Goal: Find specific page/section: Find specific page/section

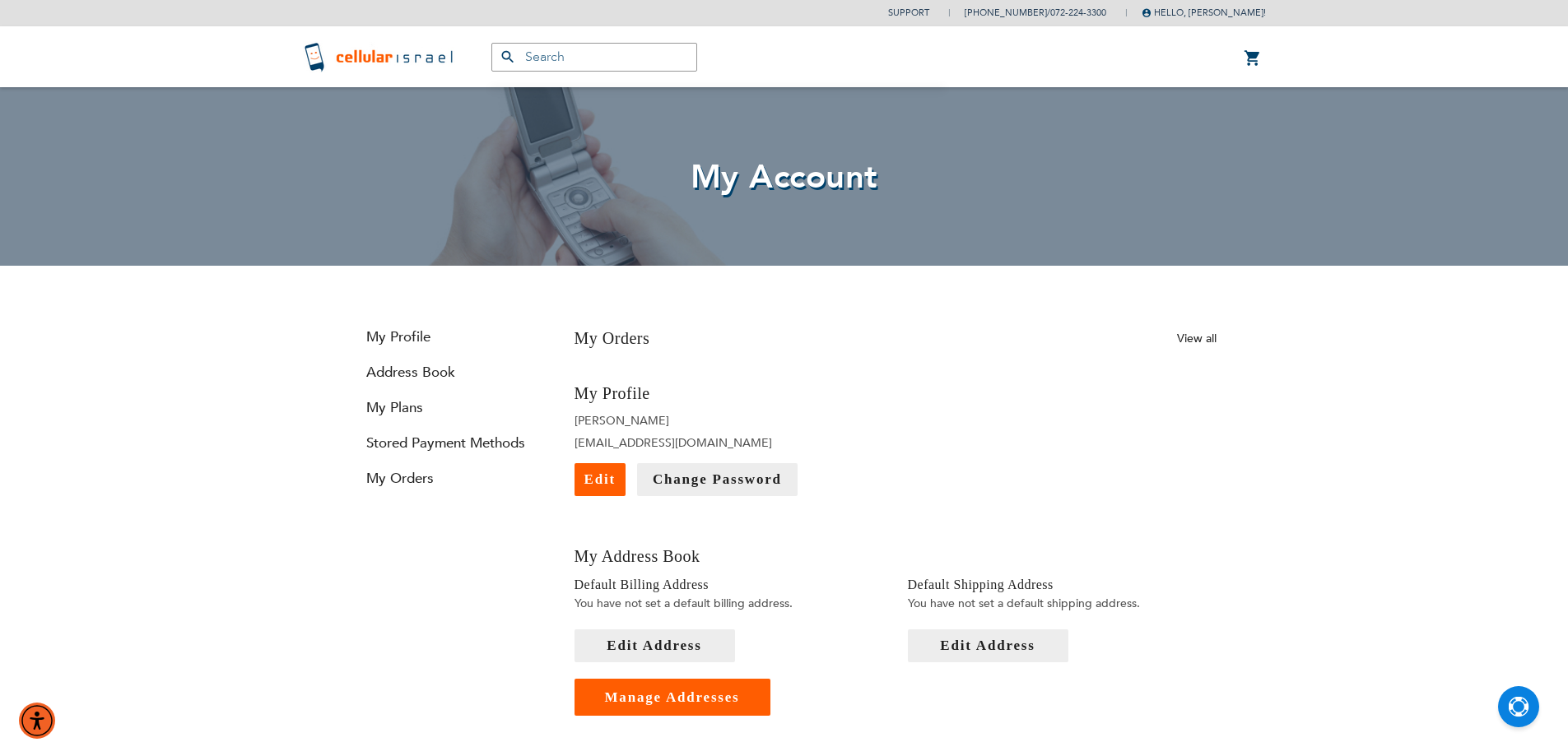
click at [1184, 338] on link "View all" at bounding box center [1196, 338] width 40 height 16
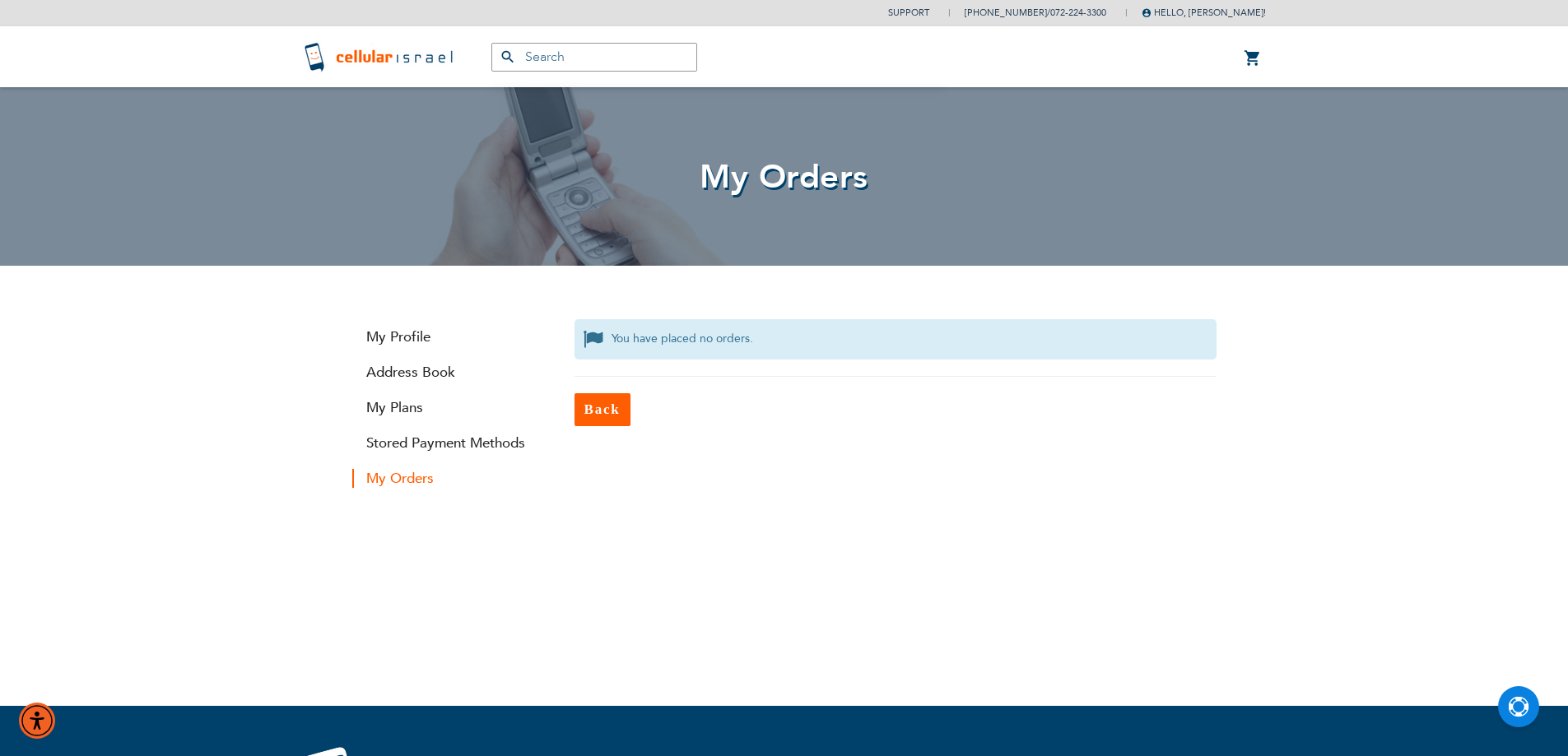
click at [578, 51] on input "text" at bounding box center [594, 57] width 206 height 29
type input "o"
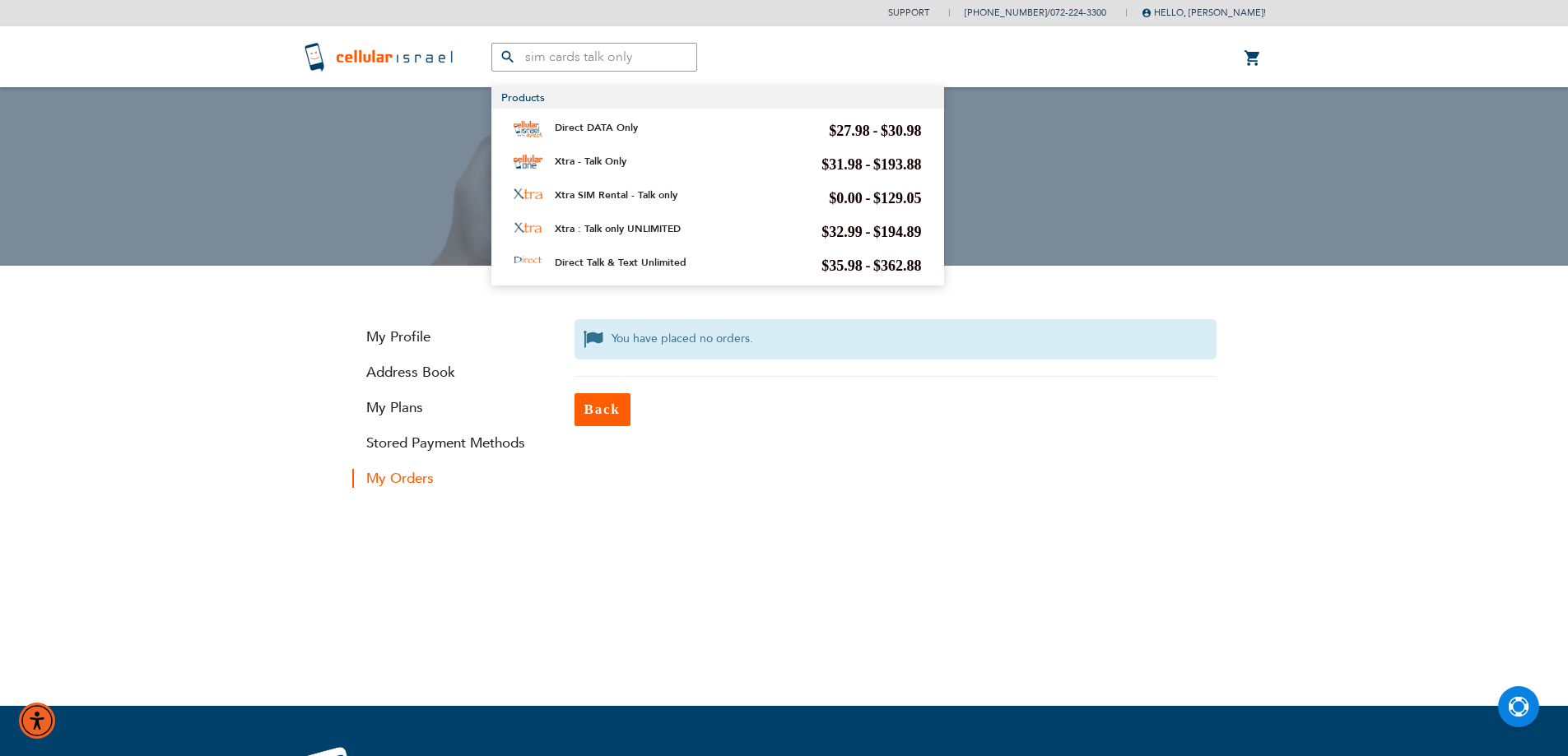
type input "sim cards talk only"
click at [421, 171] on span "My Orders" at bounding box center [784, 177] width 963 height 45
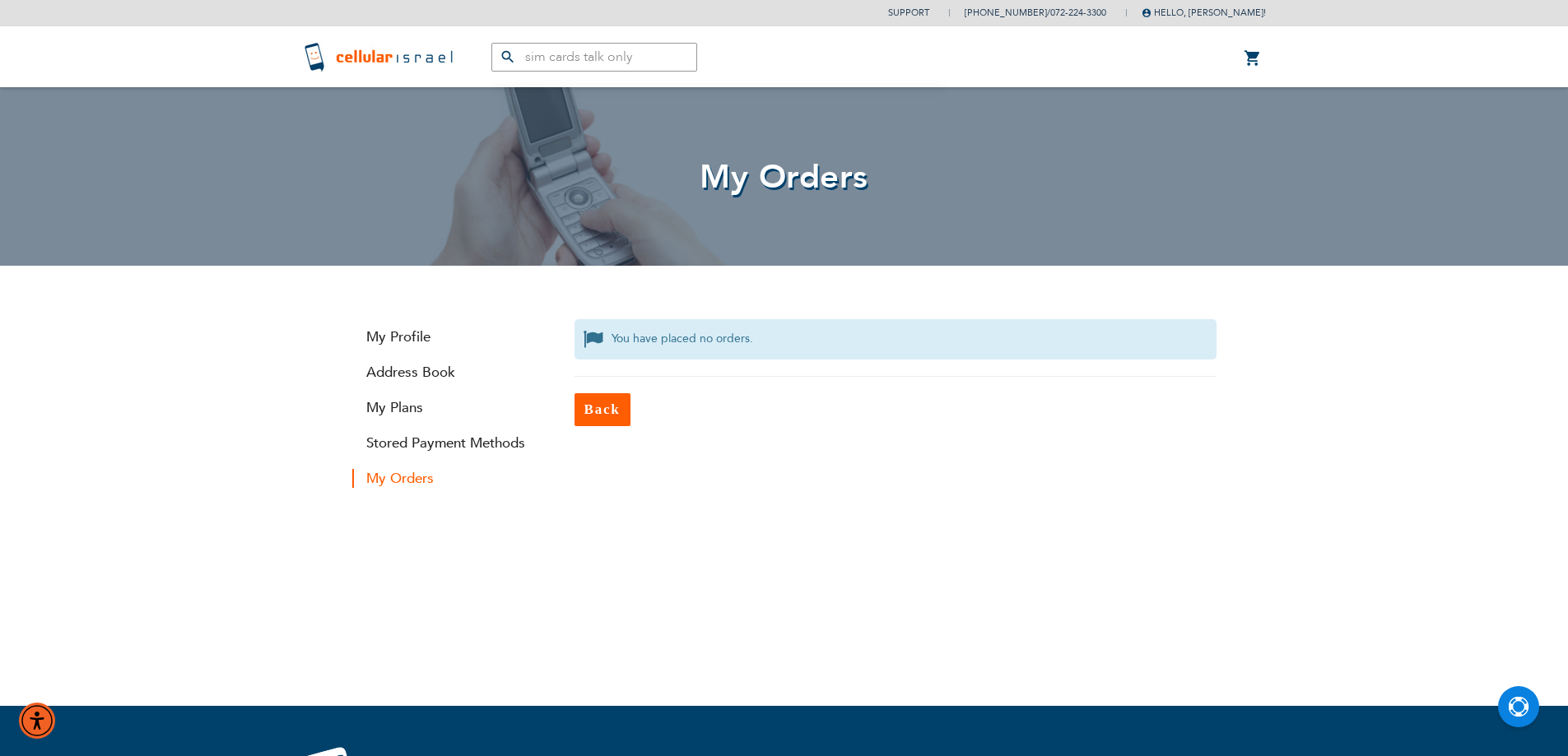
click at [536, 54] on input "sim cards talk only" at bounding box center [594, 57] width 206 height 29
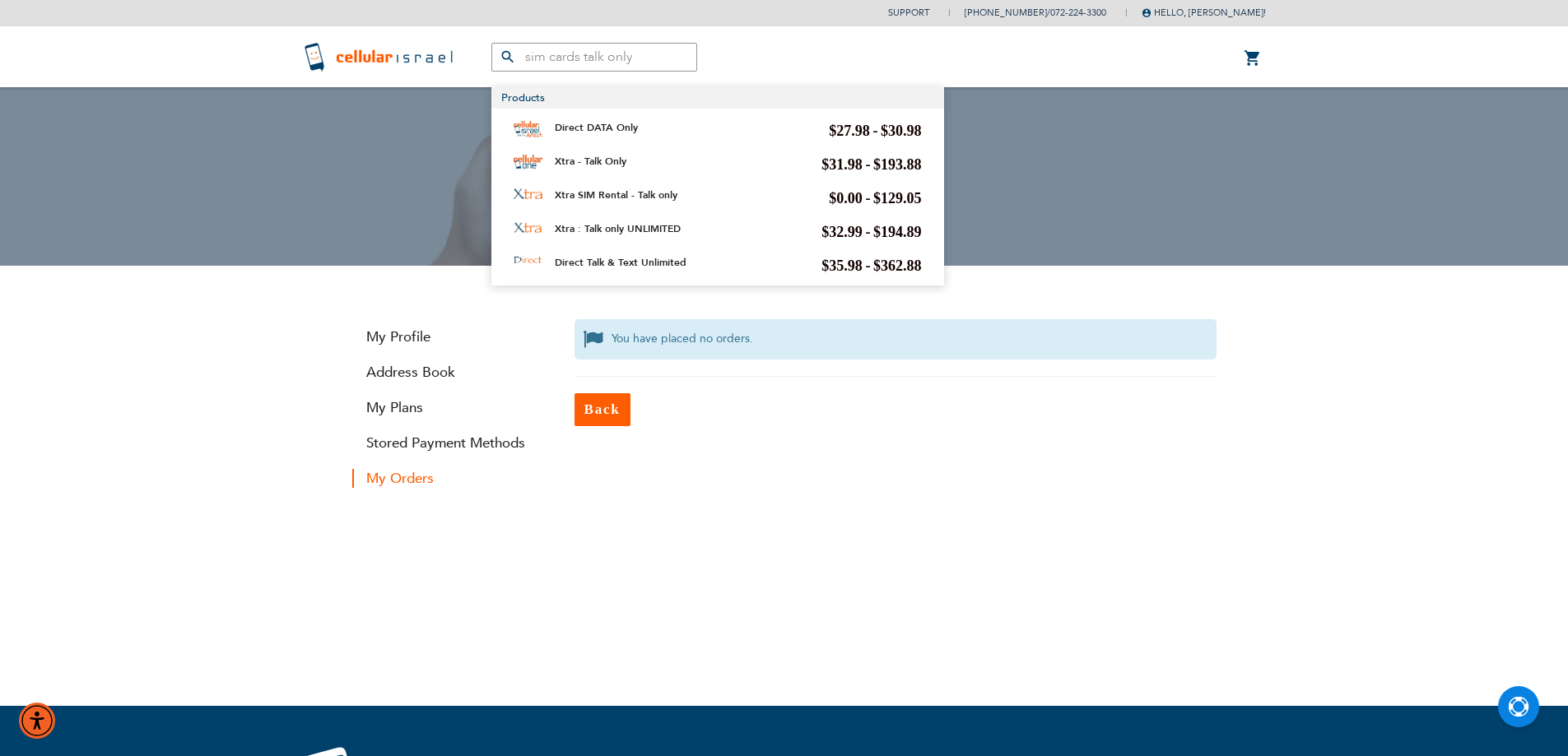
drag, startPoint x: 673, startPoint y: 58, endPoint x: 389, endPoint y: 16, distance: 287.1
click at [389, 16] on header "Support [PHONE_NUMBER] / [PHONE_NUMBER] Hello, [PERSON_NAME]! My Plans My Order…" at bounding box center [784, 44] width 1568 height 87
